Goal: Task Accomplishment & Management: Manage account settings

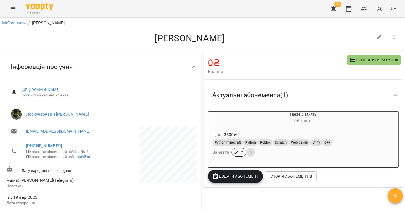
click at [14, 9] on icon "Menu" at bounding box center [13, 8] width 6 height 6
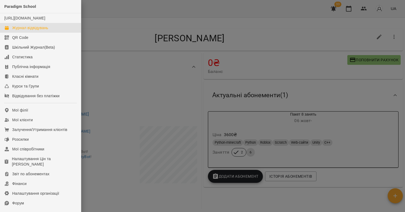
click at [33, 31] on div "Журнал відвідувань" at bounding box center [30, 27] width 36 height 5
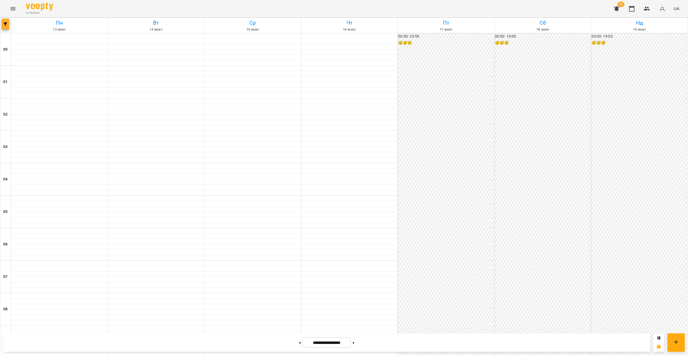
click at [5, 26] on button "button" at bounding box center [6, 24] width 8 height 11
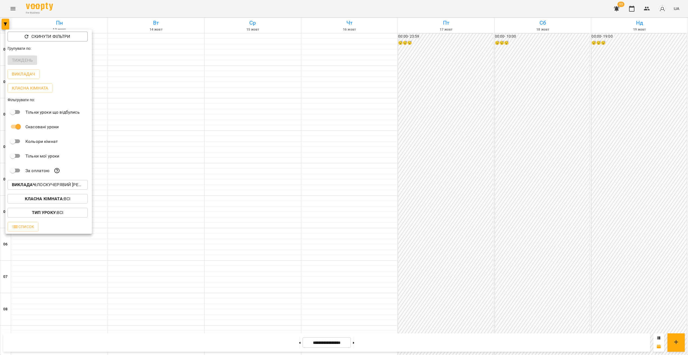
click at [51, 190] on button "Викладач : [PERSON_NAME] [PERSON_NAME]" at bounding box center [48, 185] width 80 height 10
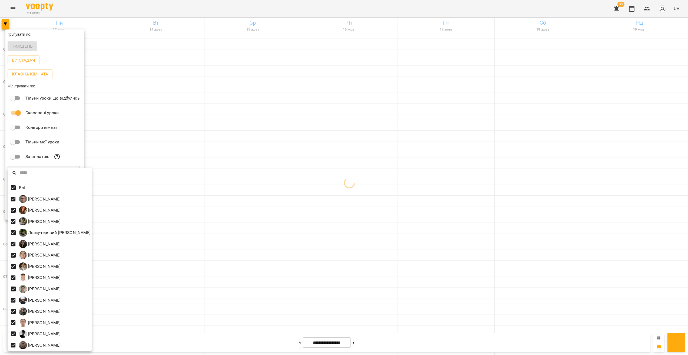
click at [283, 201] on div at bounding box center [344, 177] width 688 height 355
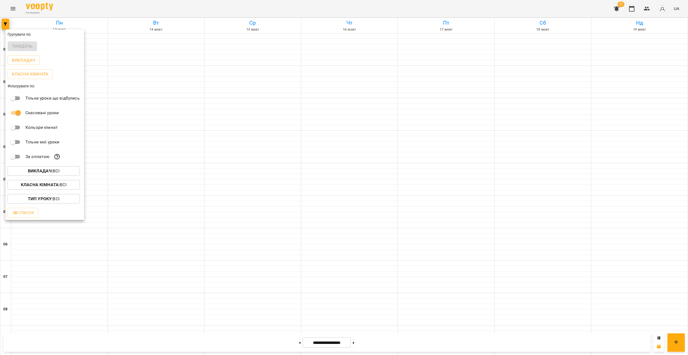
click at [289, 208] on div at bounding box center [344, 177] width 688 height 355
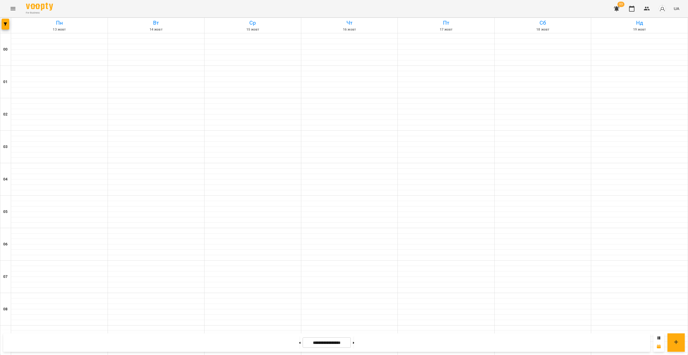
scroll to position [482, 0]
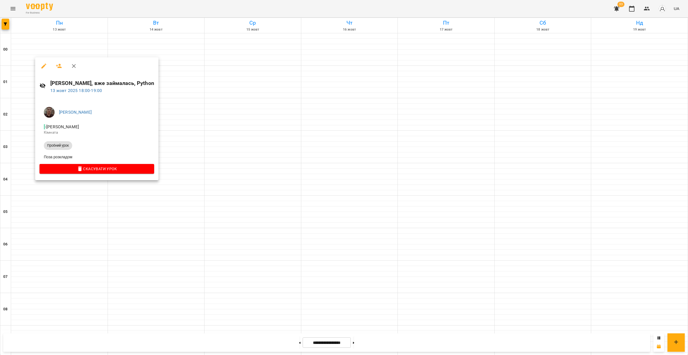
click at [61, 193] on div at bounding box center [344, 177] width 688 height 355
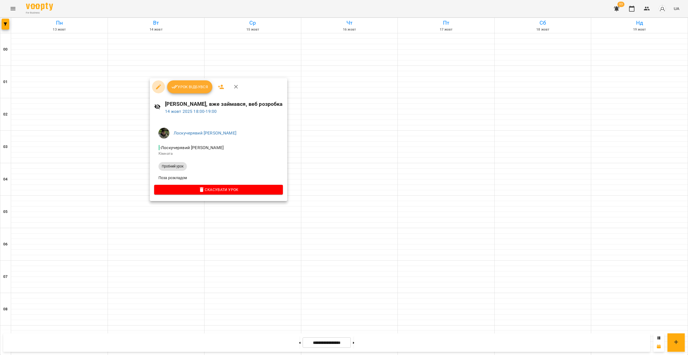
click at [157, 87] on icon "button" at bounding box center [158, 86] width 5 height 5
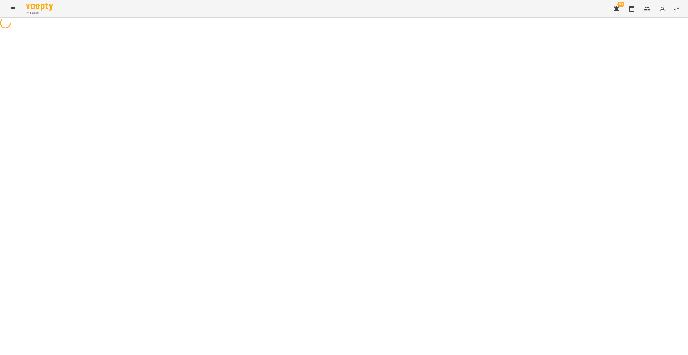
select select "**********"
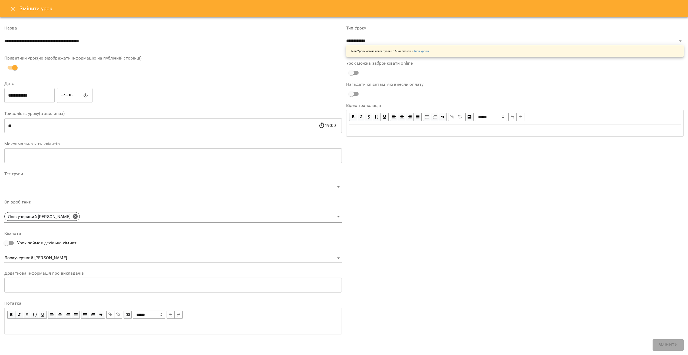
click at [119, 44] on input "**********" at bounding box center [172, 41] width 337 height 9
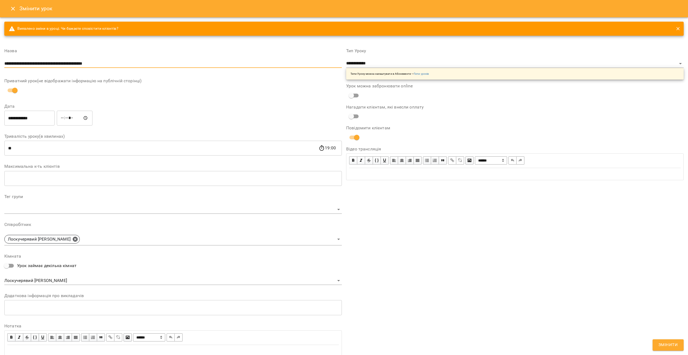
type input "**********"
click at [404, 212] on span "Змінити" at bounding box center [667, 344] width 19 height 7
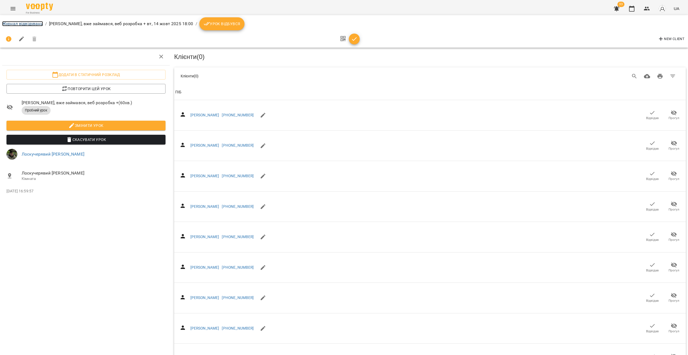
click at [28, 23] on link "Журнал відвідувань" at bounding box center [22, 23] width 41 height 5
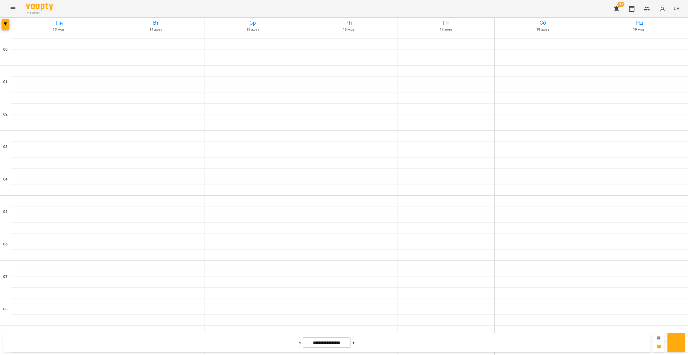
scroll to position [482, 0]
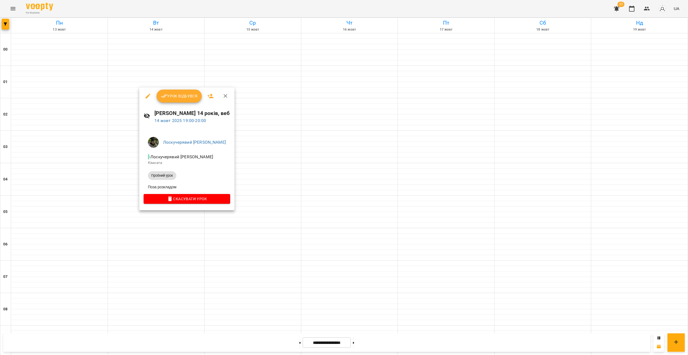
click at [328, 113] on div at bounding box center [344, 177] width 688 height 355
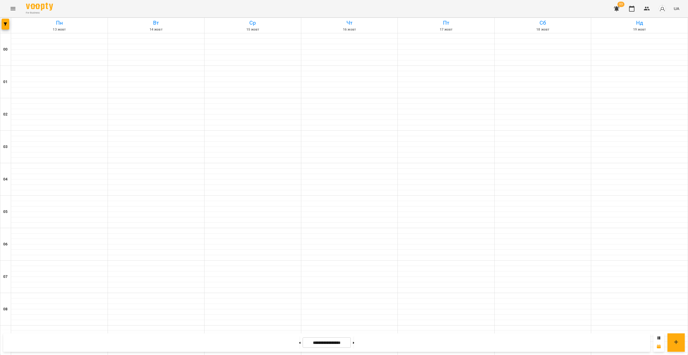
scroll to position [424, 0]
